Goal: Task Accomplishment & Management: Manage account settings

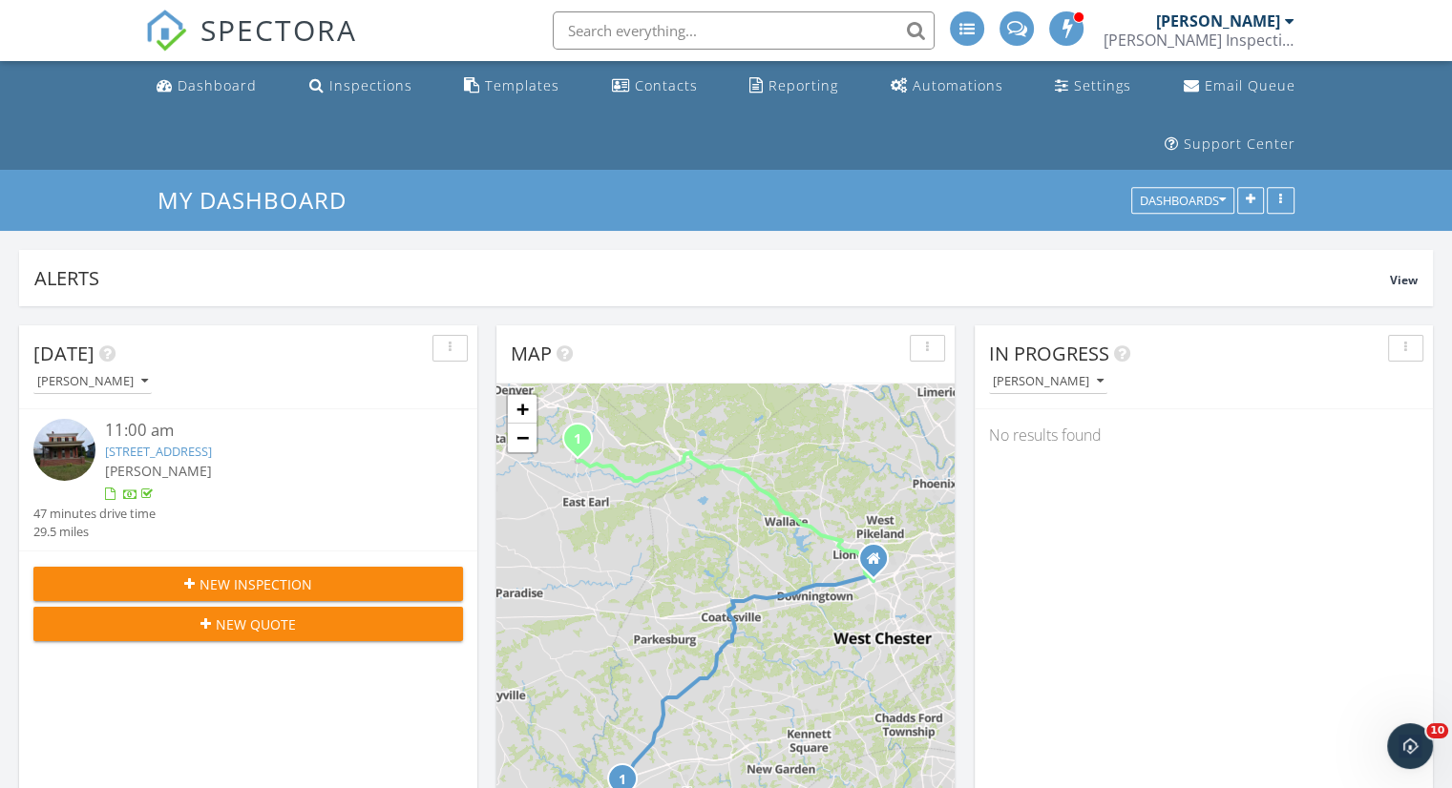
scroll to position [2005, 1481]
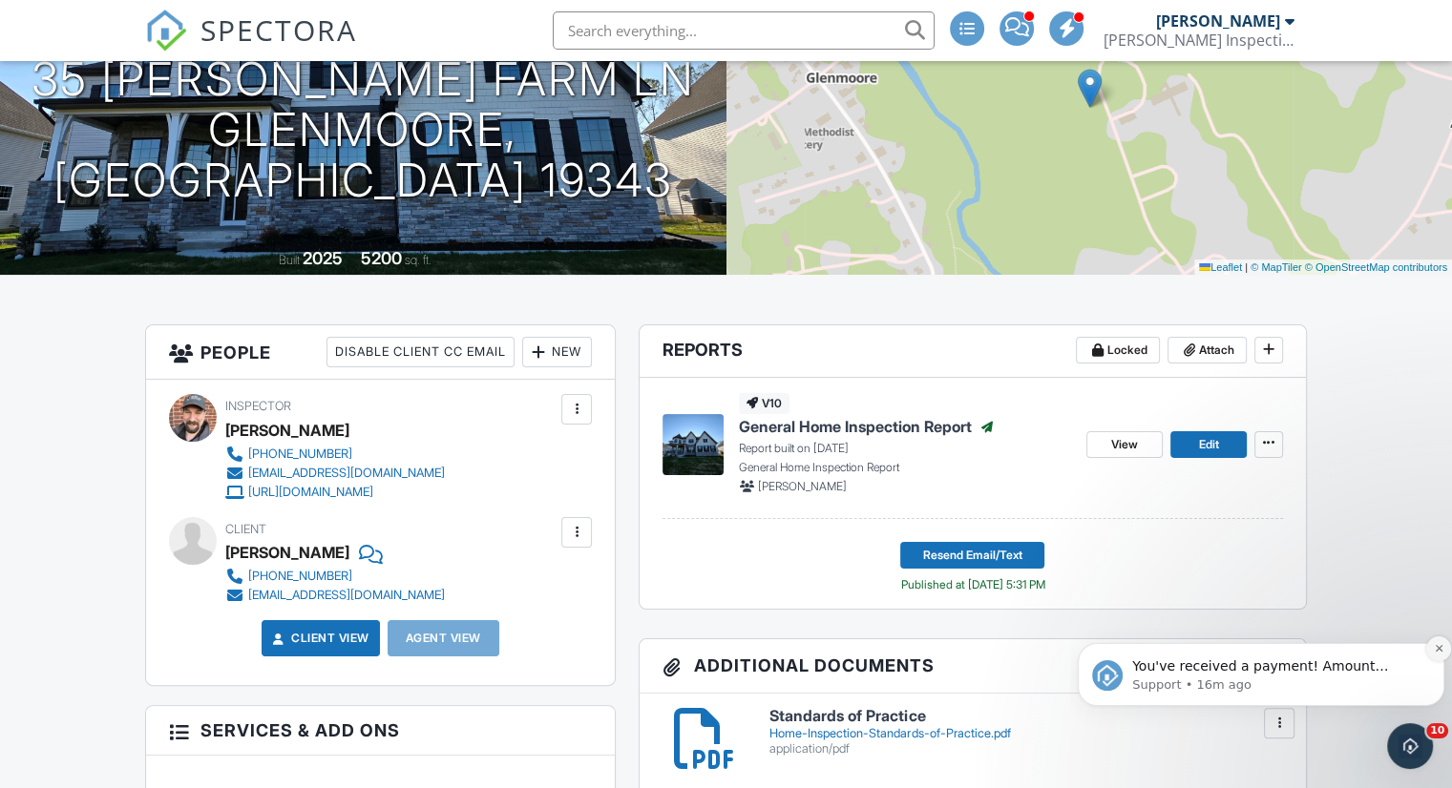
click at [1435, 646] on icon "Dismiss notification" at bounding box center [1439, 648] width 10 height 10
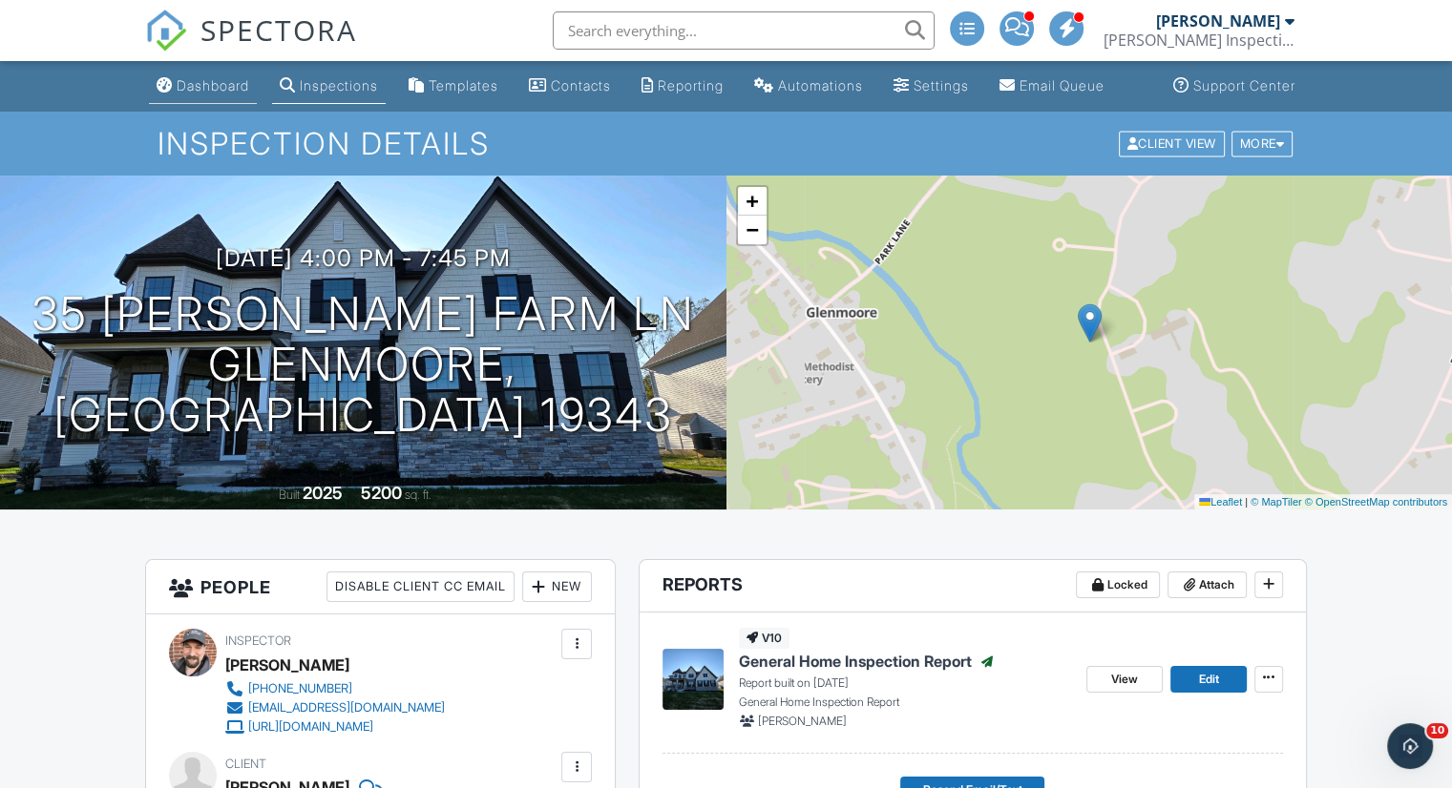
click at [200, 79] on div "Dashboard" at bounding box center [213, 85] width 73 height 16
